Goal: Task Accomplishment & Management: Complete application form

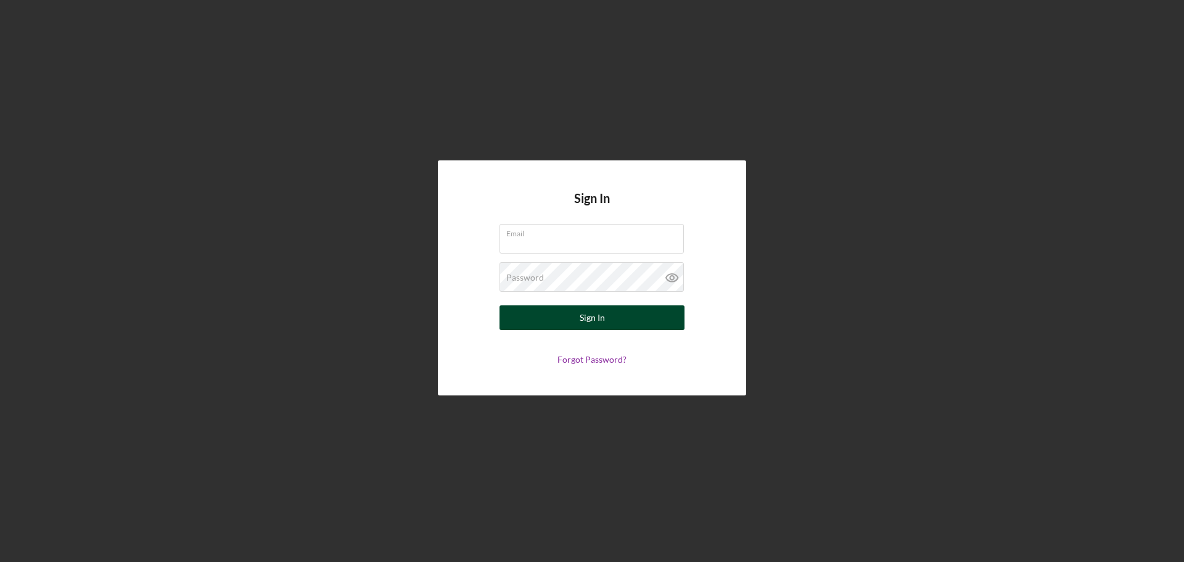
type input "[EMAIL_ADDRESS][DOMAIN_NAME]"
click at [578, 312] on button "Sign In" at bounding box center [592, 317] width 185 height 25
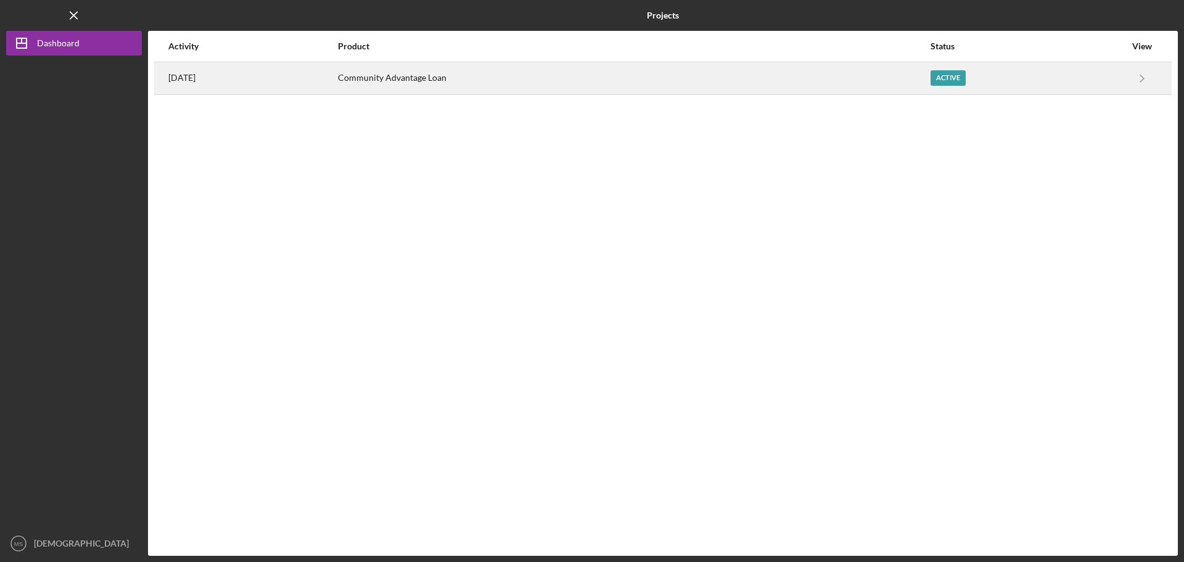
click at [958, 76] on div "Active" at bounding box center [948, 77] width 35 height 15
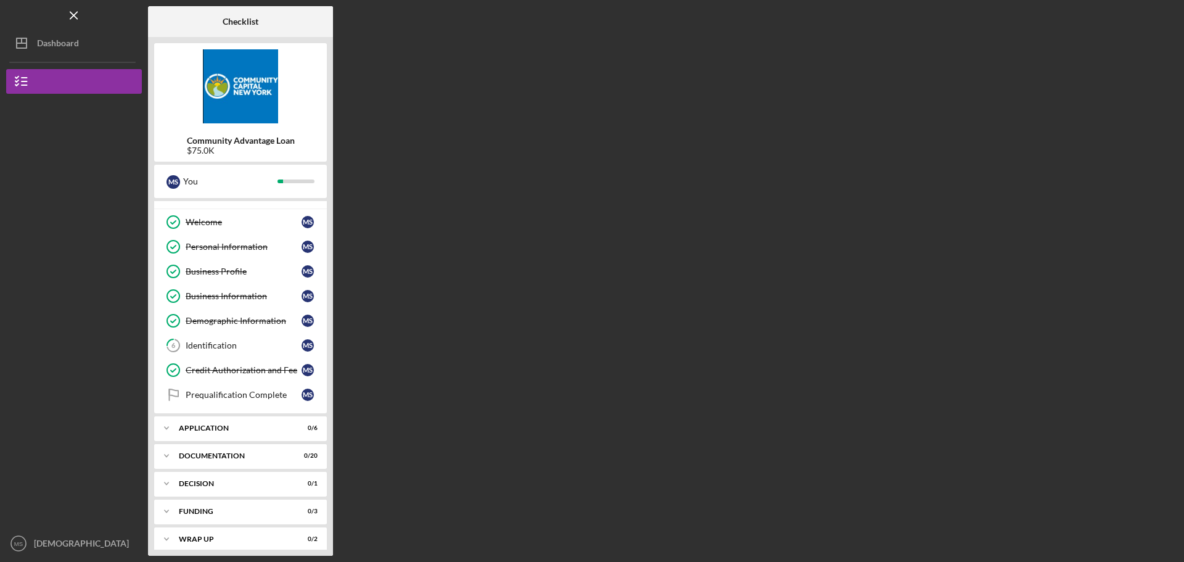
scroll to position [25, 0]
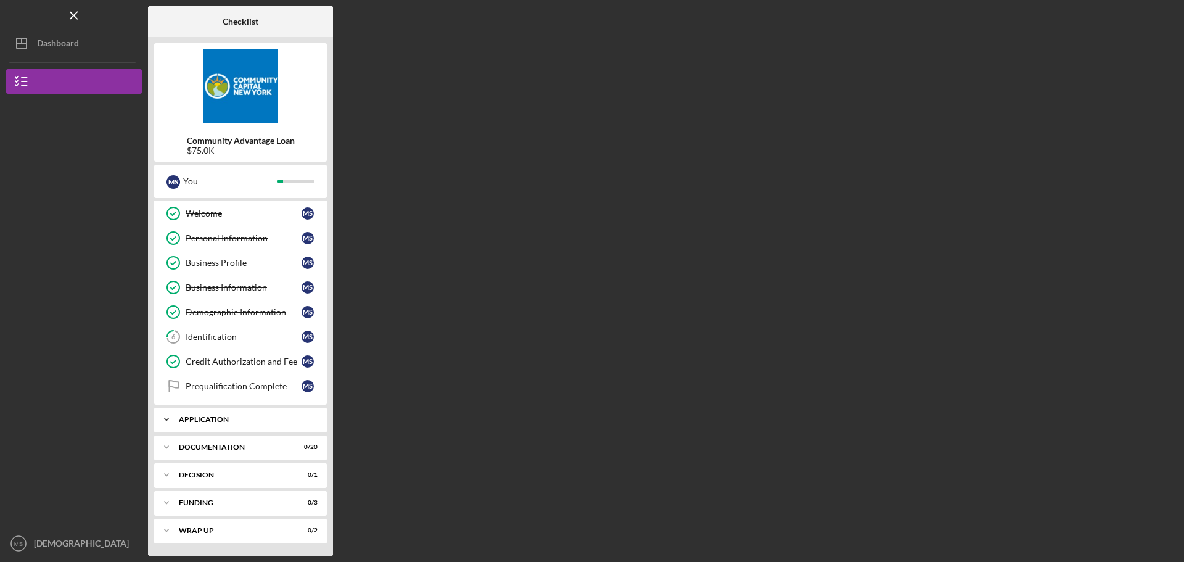
click at [214, 417] on div "Application" at bounding box center [245, 419] width 133 height 7
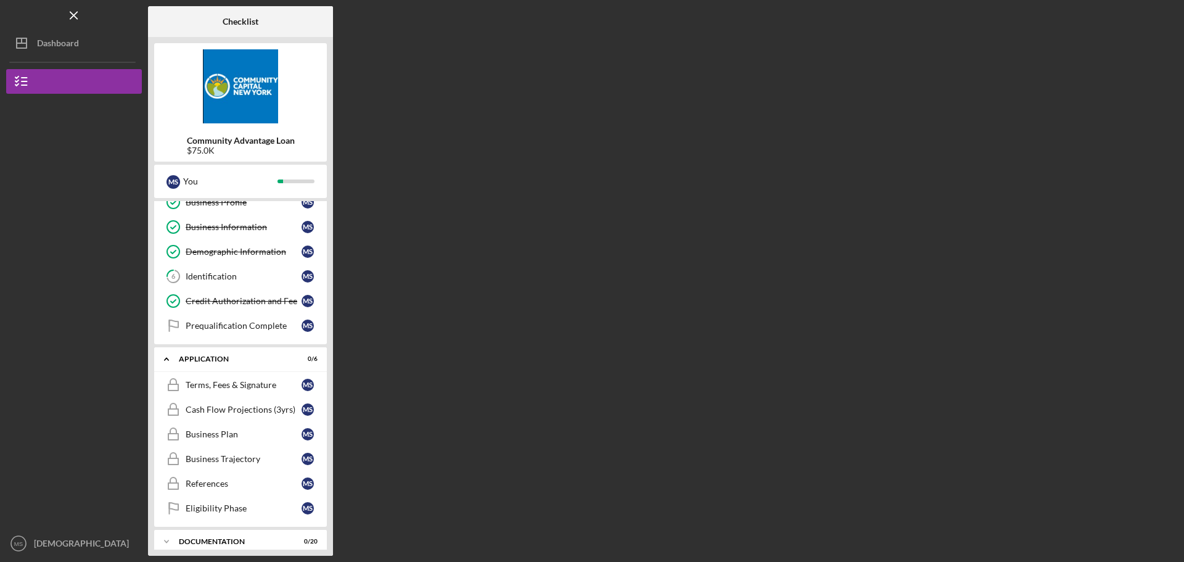
scroll to position [180, 0]
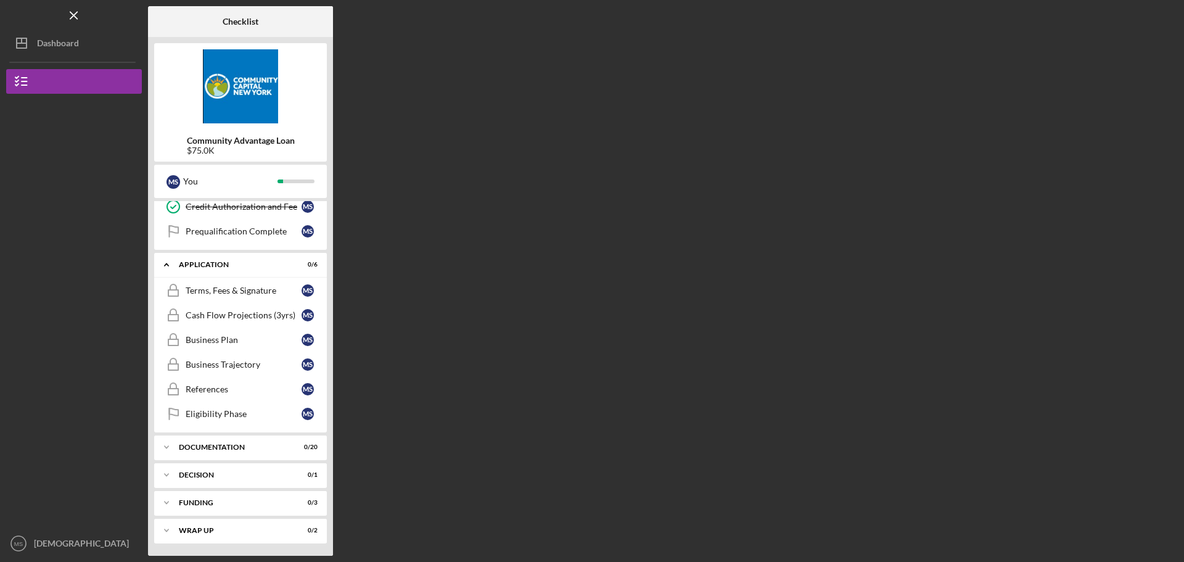
click at [74, 337] on div at bounding box center [74, 422] width 136 height 219
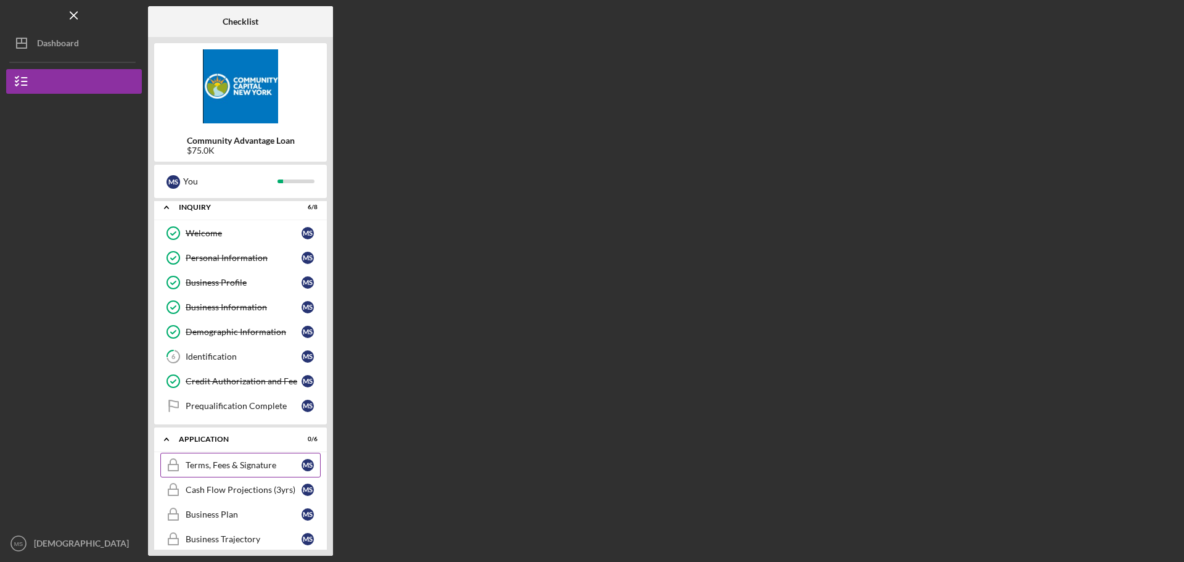
scroll to position [0, 0]
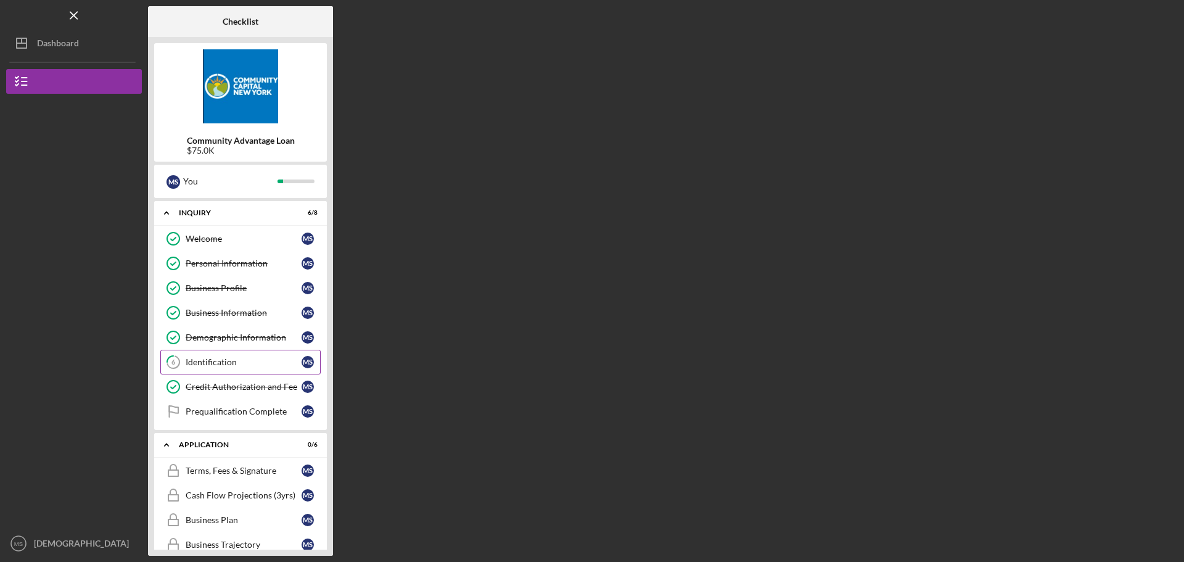
click at [210, 360] on div "Identification" at bounding box center [244, 362] width 116 height 10
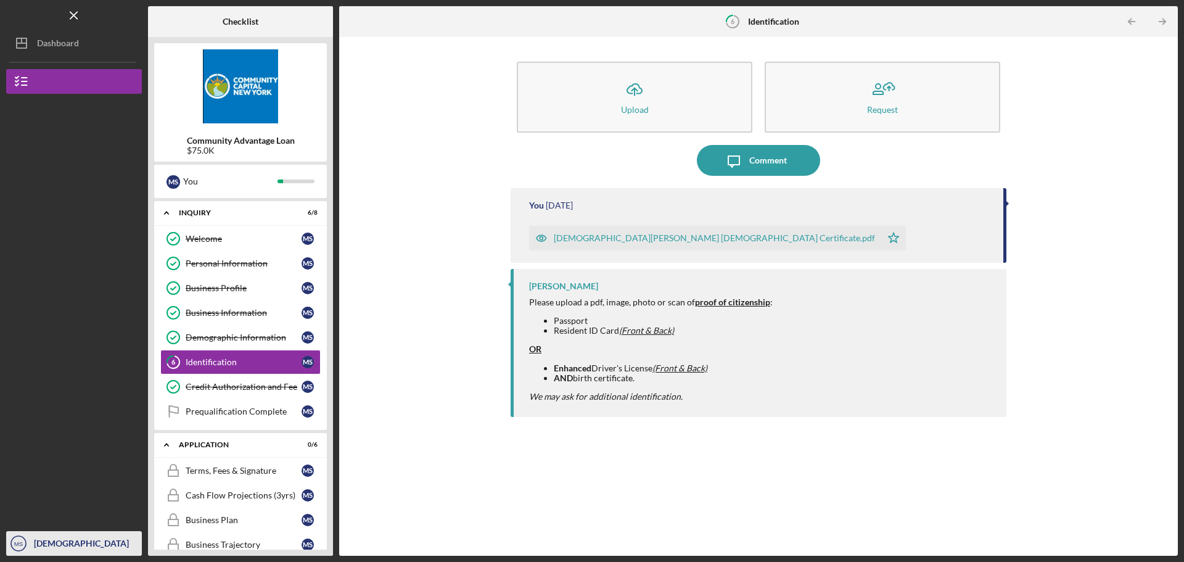
click at [30, 541] on icon "MS" at bounding box center [18, 543] width 25 height 31
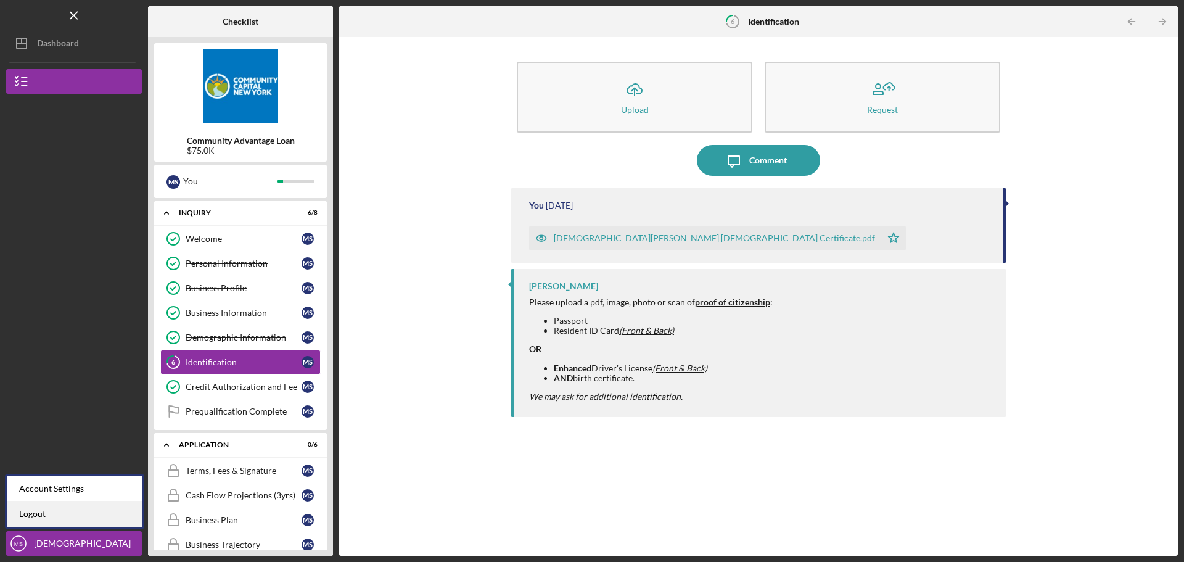
click at [33, 511] on link "Logout" at bounding box center [75, 513] width 136 height 25
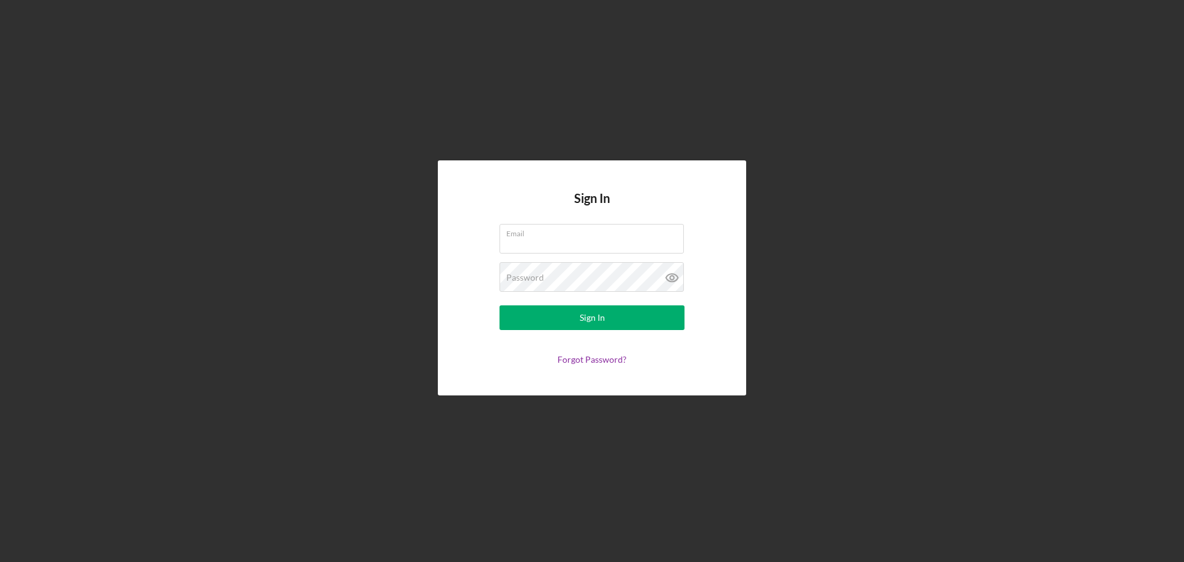
type input "[EMAIL_ADDRESS][DOMAIN_NAME]"
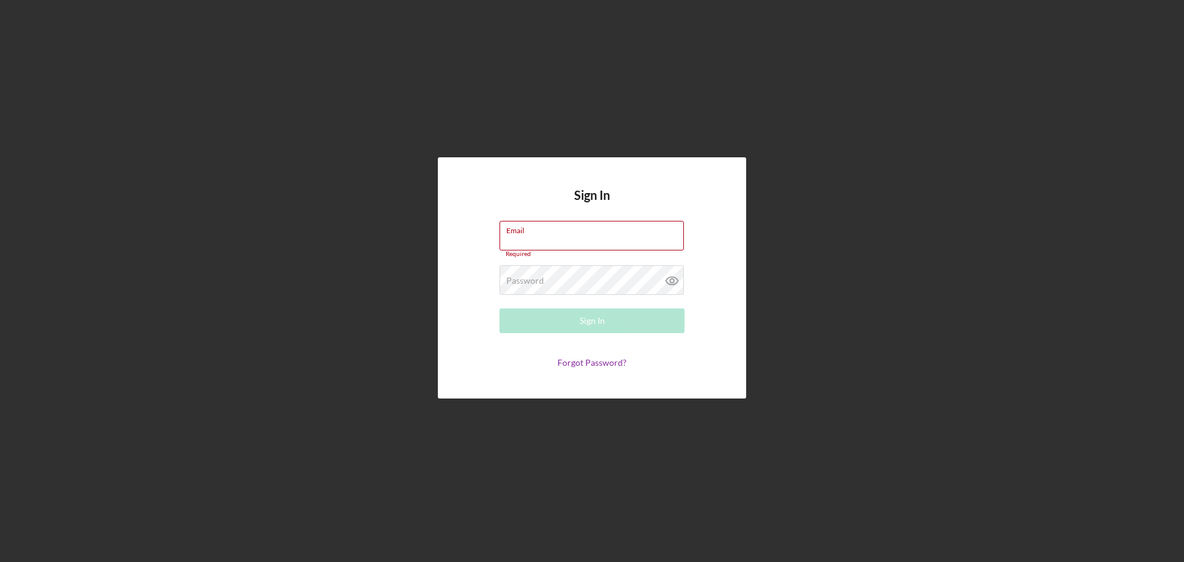
type input "[EMAIL_ADDRESS][DOMAIN_NAME]"
click at [731, 312] on div "Sign In Email msayibucpa200@gmail.com Required Password Required Sign In Forgot…" at bounding box center [592, 277] width 308 height 241
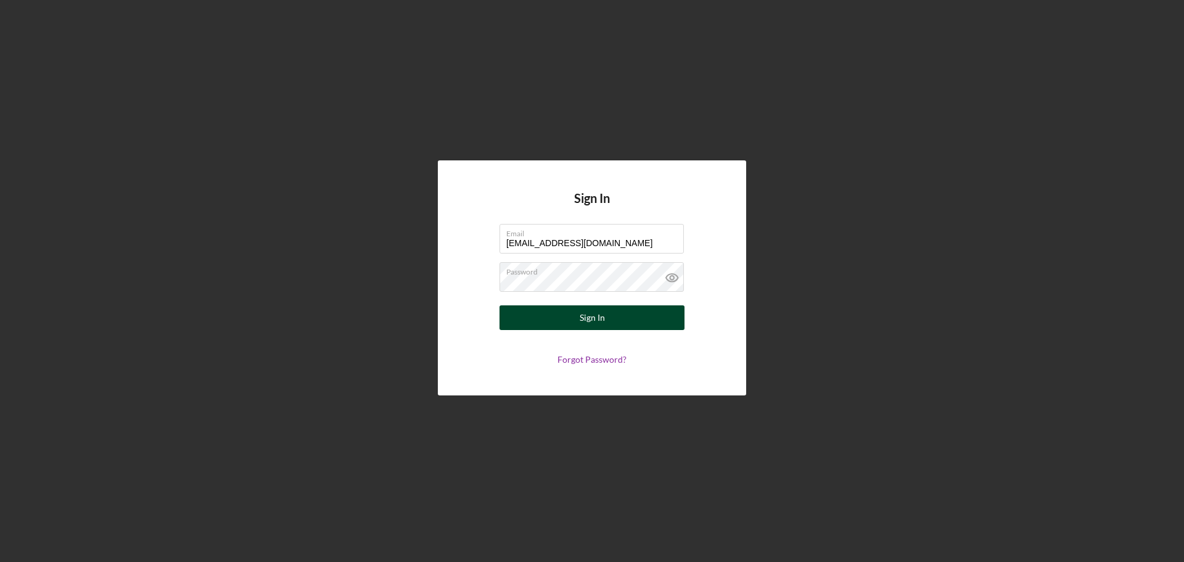
click at [634, 315] on button "Sign In" at bounding box center [592, 317] width 185 height 25
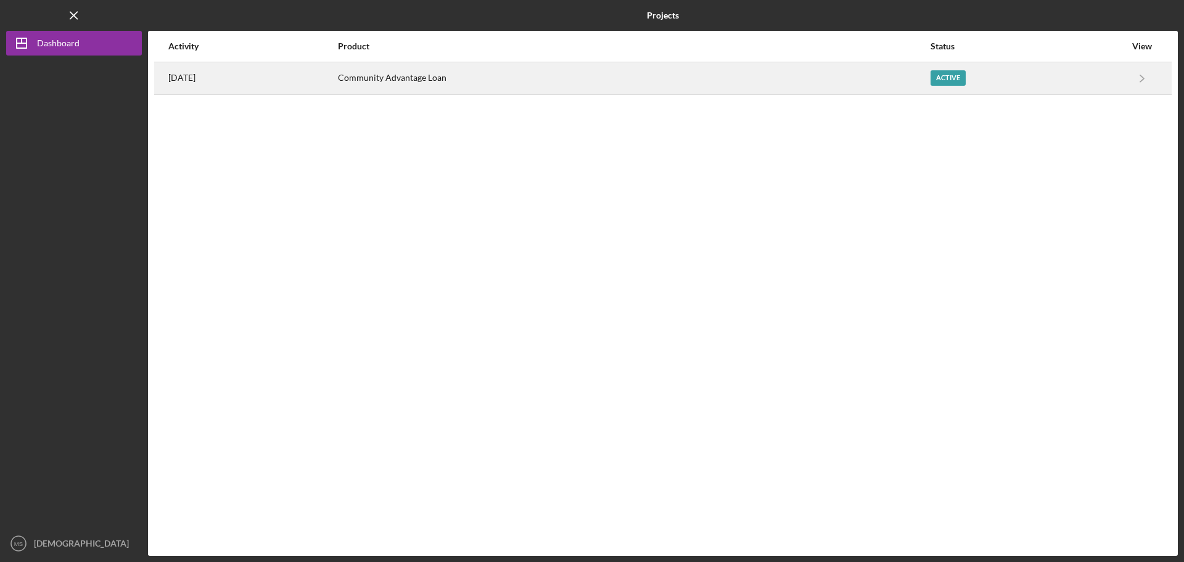
click at [948, 74] on div "Active" at bounding box center [948, 77] width 35 height 15
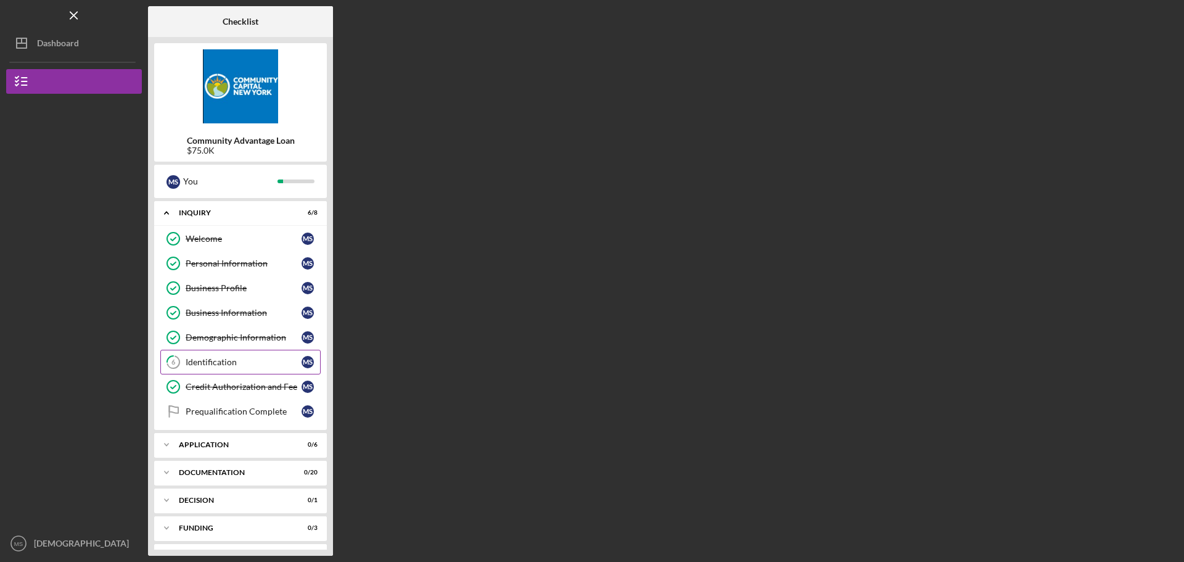
click at [199, 358] on div "Identification" at bounding box center [244, 362] width 116 height 10
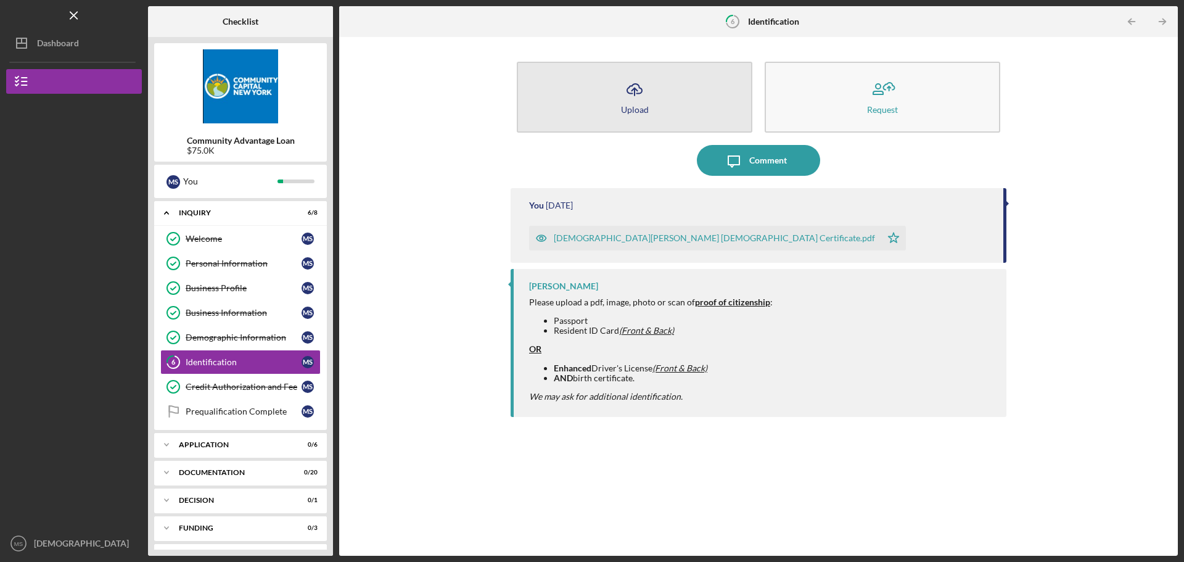
click at [635, 96] on icon "Icon/Upload" at bounding box center [634, 89] width 31 height 31
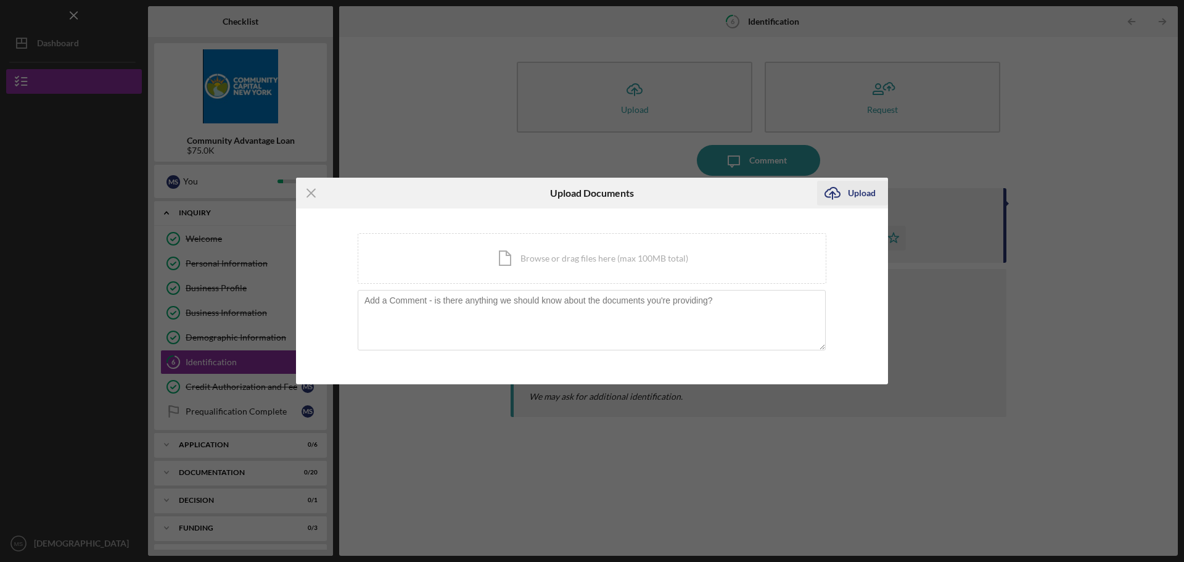
click at [857, 192] on div "Upload" at bounding box center [862, 193] width 28 height 25
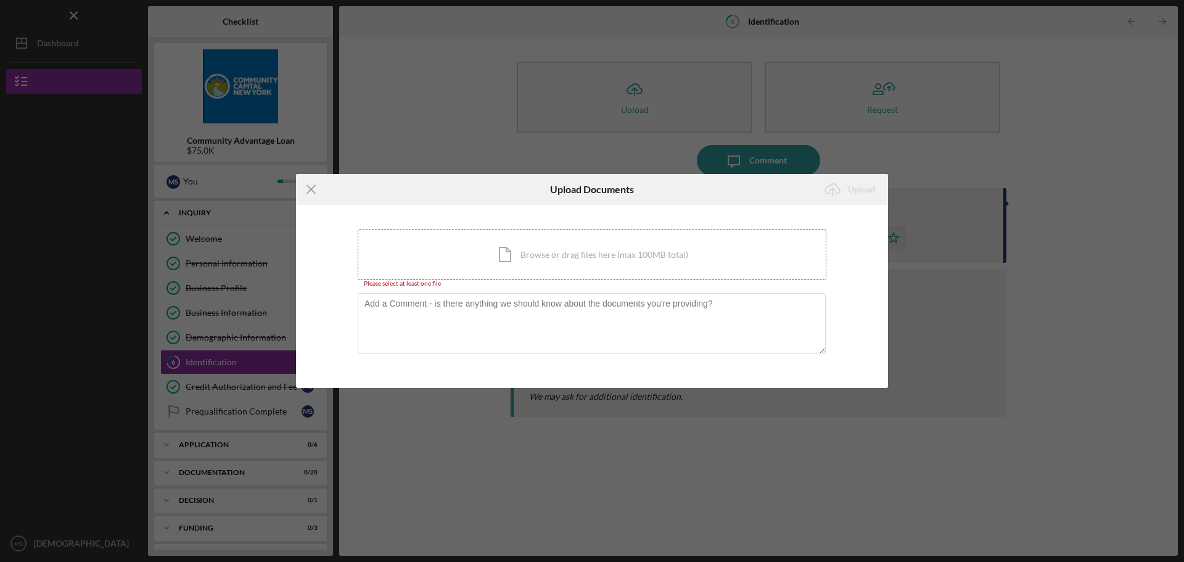
click at [525, 251] on div "Icon/Document Browse or drag files here (max 100MB total) Tap to choose files o…" at bounding box center [592, 254] width 469 height 51
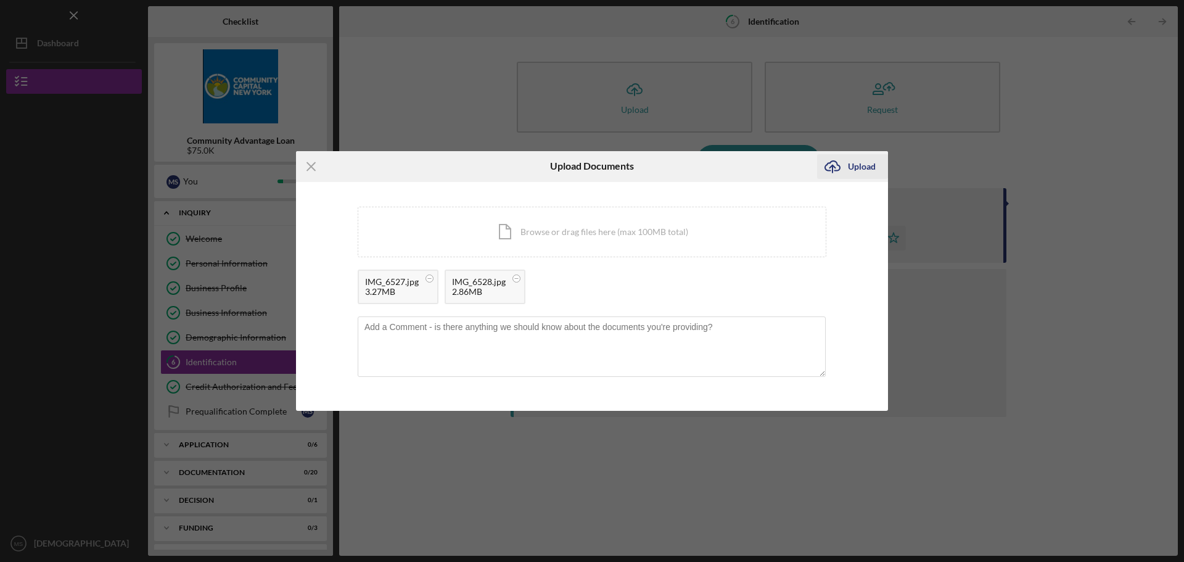
click at [860, 168] on div "Upload" at bounding box center [862, 166] width 28 height 25
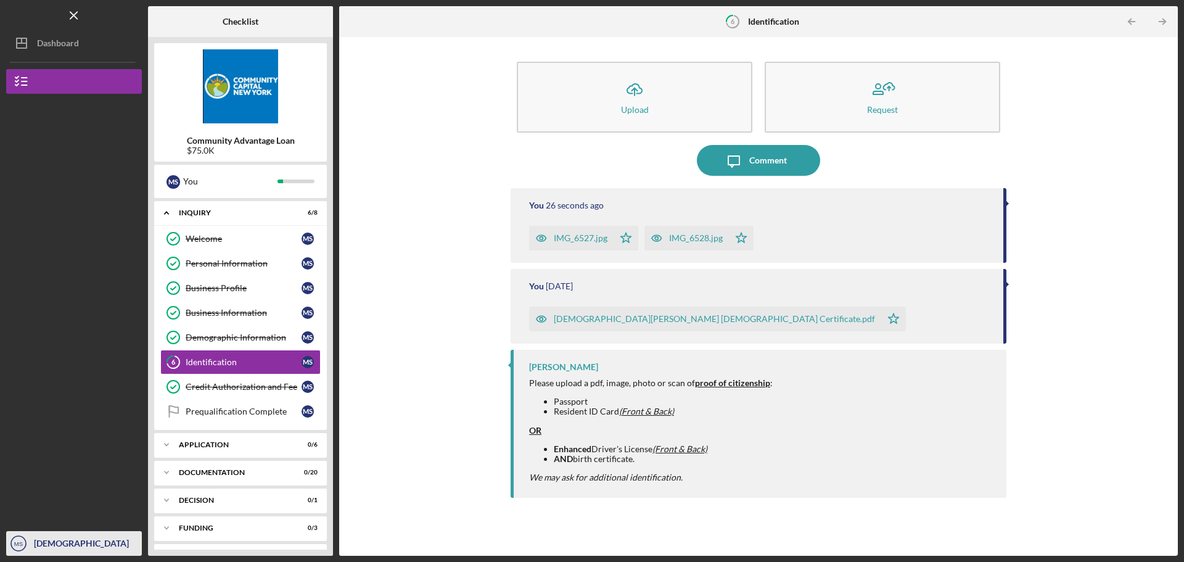
click at [27, 544] on icon "MS" at bounding box center [18, 543] width 25 height 31
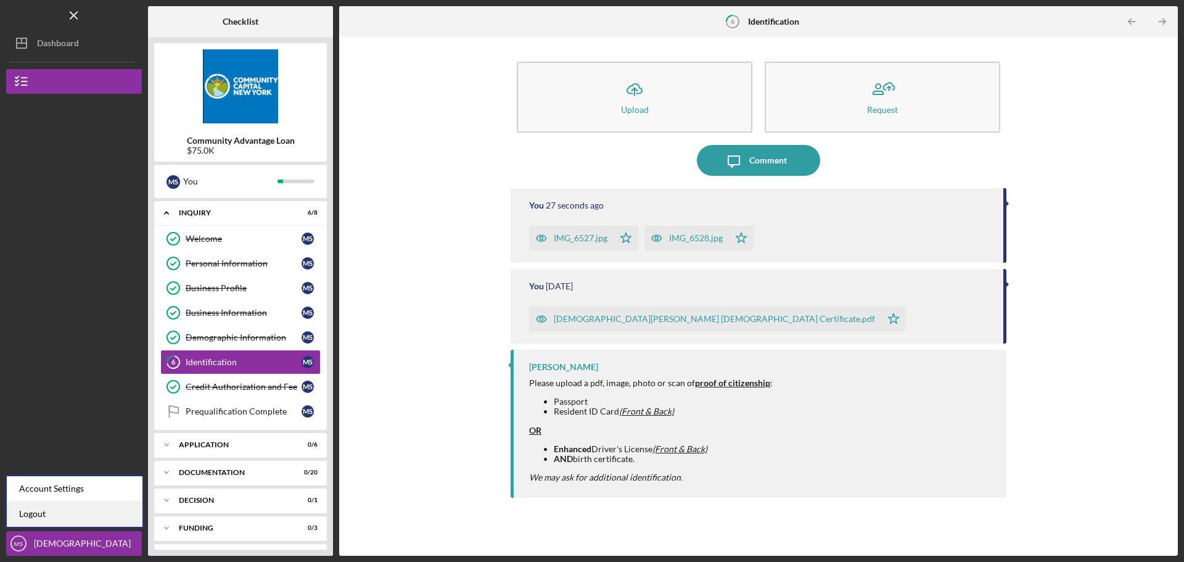
click at [34, 512] on link "Logout" at bounding box center [75, 513] width 136 height 25
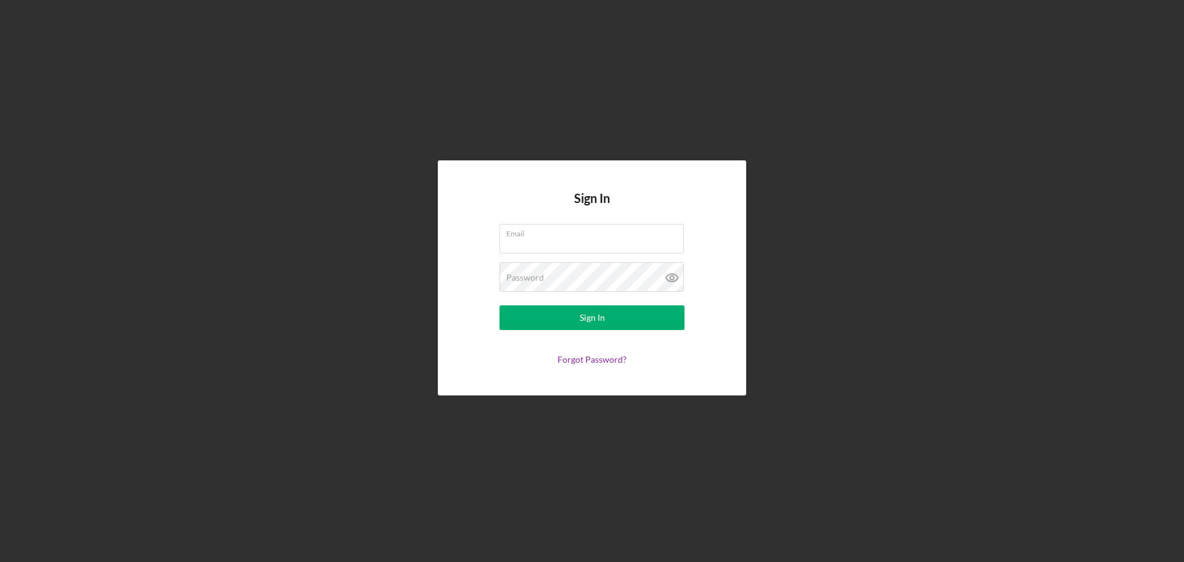
type input "[EMAIL_ADDRESS][DOMAIN_NAME]"
